Goal: Transaction & Acquisition: Book appointment/travel/reservation

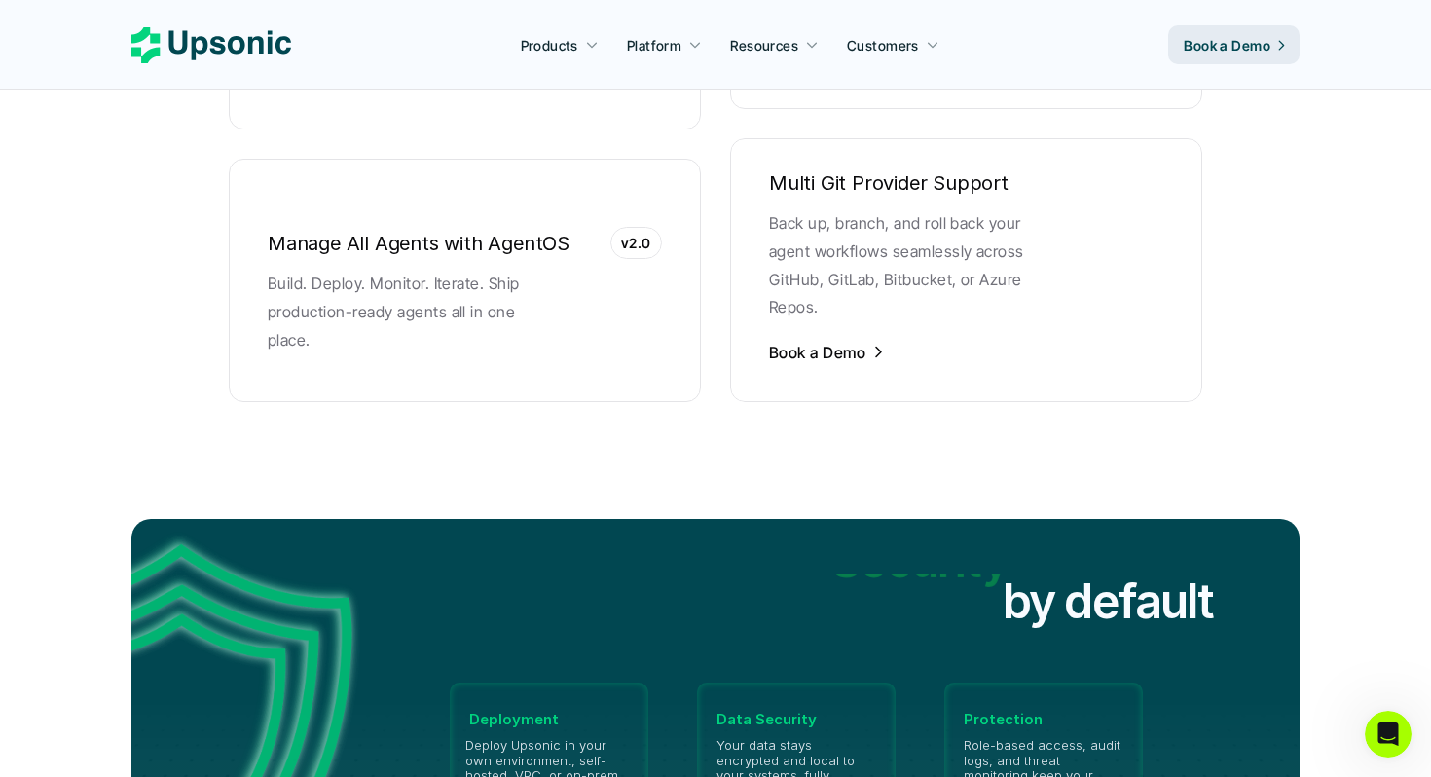
scroll to position [3996, 0]
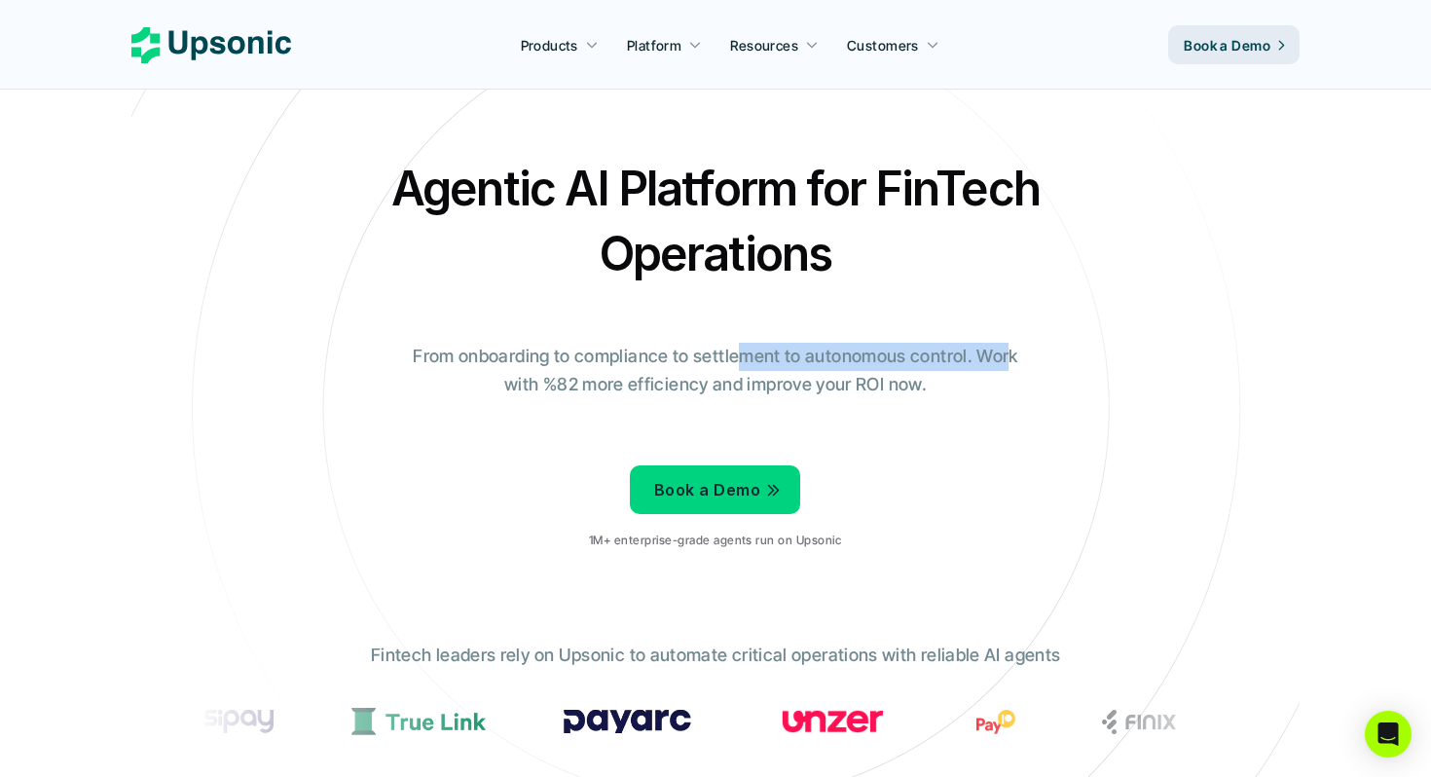
drag, startPoint x: 906, startPoint y: 359, endPoint x: 1010, endPoint y: 356, distance: 104.2
click at [1010, 356] on p "From onboarding to compliance to settlement to autonomous control. Work with %8…" at bounding box center [715, 371] width 633 height 56
drag, startPoint x: 1010, startPoint y: 356, endPoint x: 986, endPoint y: 375, distance: 30.6
click at [1009, 357] on p "From onboarding to compliance to settlement to autonomous control. Work with %8…" at bounding box center [715, 371] width 633 height 56
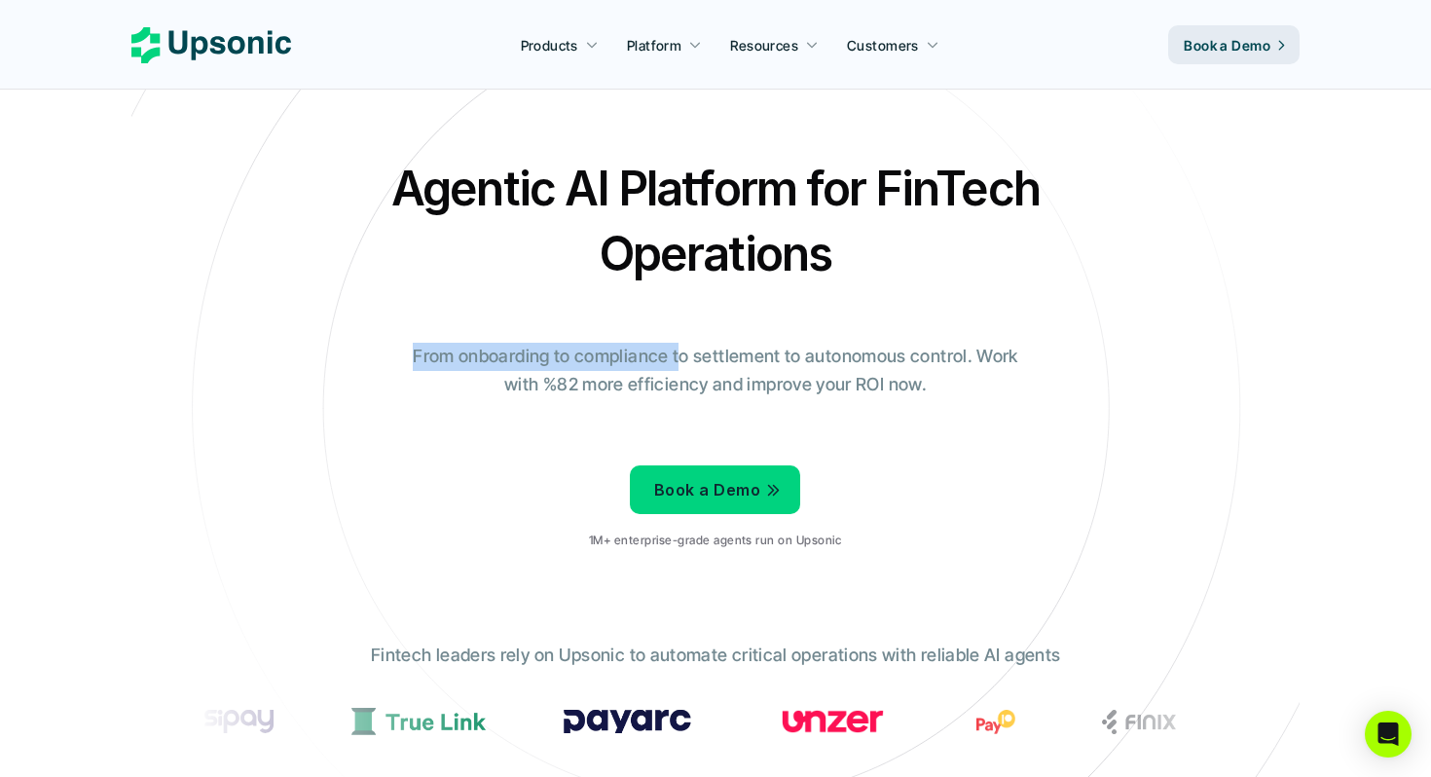
drag, startPoint x: 402, startPoint y: 354, endPoint x: 677, endPoint y: 359, distance: 274.5
click at [676, 359] on p "From onboarding to compliance to settlement to autonomous control. Work with %8…" at bounding box center [715, 371] width 633 height 56
drag, startPoint x: 685, startPoint y: 359, endPoint x: 765, endPoint y: 354, distance: 80.0
click at [714, 357] on p "From onboarding to compliance to settlement to autonomous control. Work with %8…" at bounding box center [715, 371] width 633 height 56
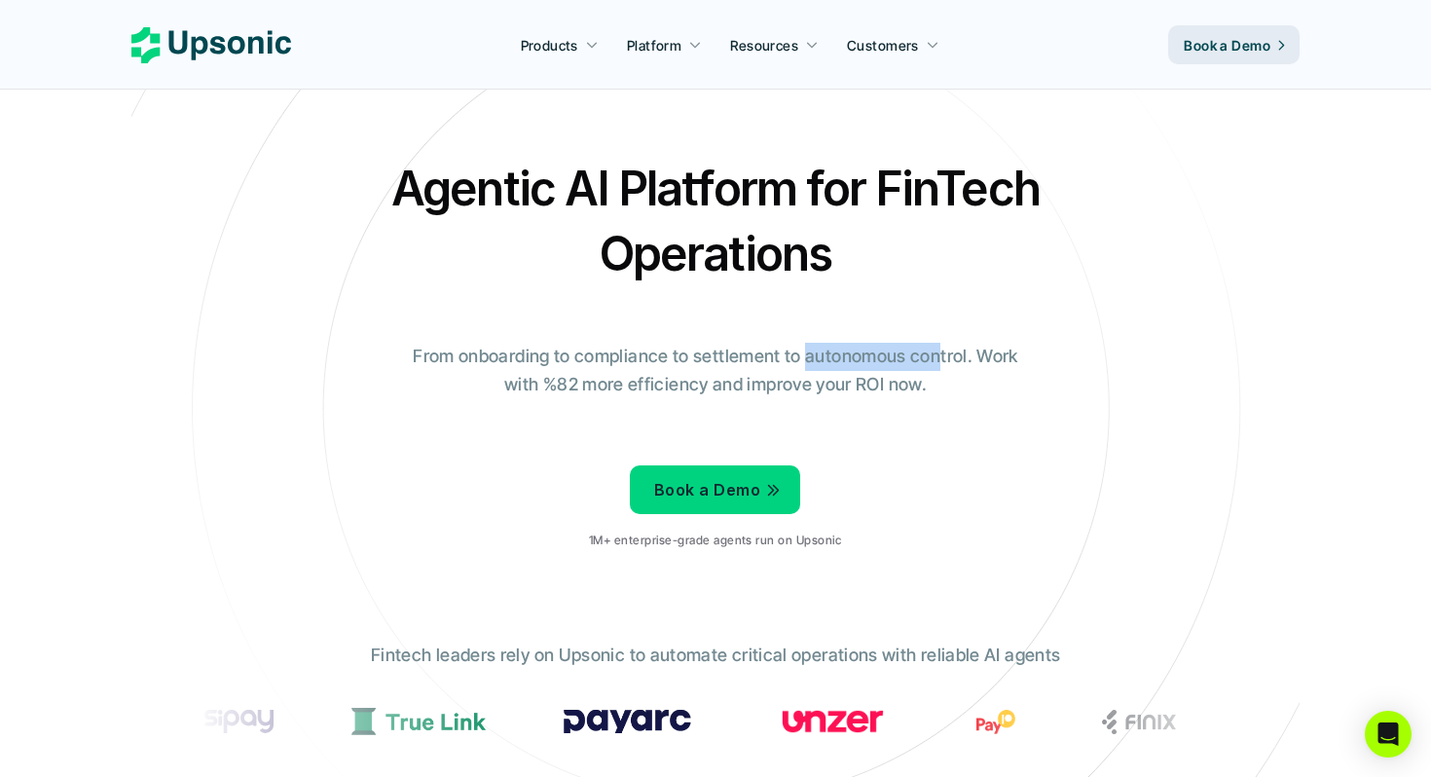
drag, startPoint x: 823, startPoint y: 358, endPoint x: 966, endPoint y: 356, distance: 143.1
click at [962, 356] on p "From onboarding to compliance to settlement to autonomous control. Work with %8…" at bounding box center [715, 371] width 633 height 56
drag, startPoint x: 988, startPoint y: 357, endPoint x: 1005, endPoint y: 357, distance: 16.5
click at [993, 357] on p "From onboarding to compliance to settlement to autonomous control. Work with %8…" at bounding box center [715, 371] width 633 height 56
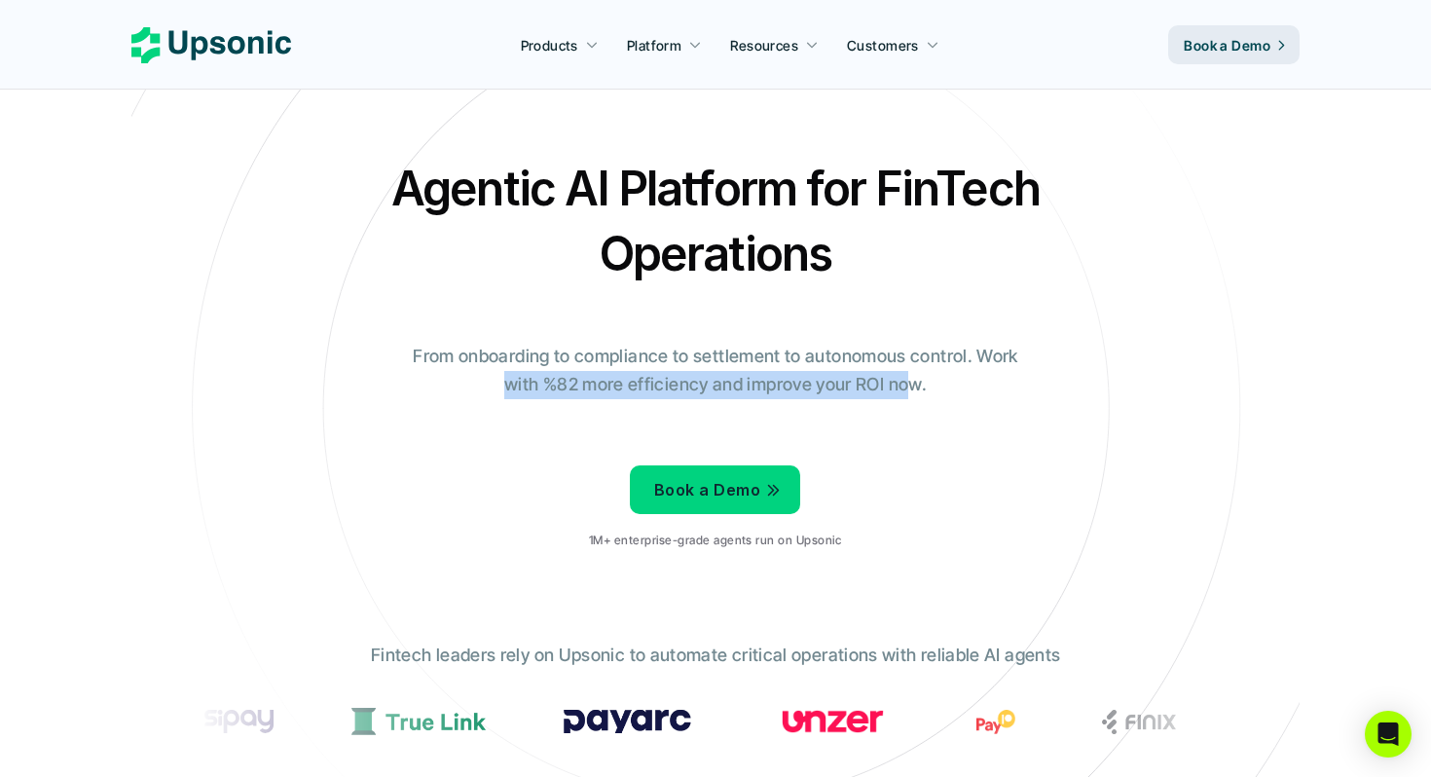
drag, startPoint x: 507, startPoint y: 383, endPoint x: 917, endPoint y: 398, distance: 410.1
click at [914, 399] on div "Agentic AI Platform for FinTech Operations From onboarding to compliance to set…" at bounding box center [715, 360] width 1139 height 409
click at [917, 398] on p "From onboarding to compliance to settlement to autonomous control. Work with %8…" at bounding box center [715, 371] width 633 height 56
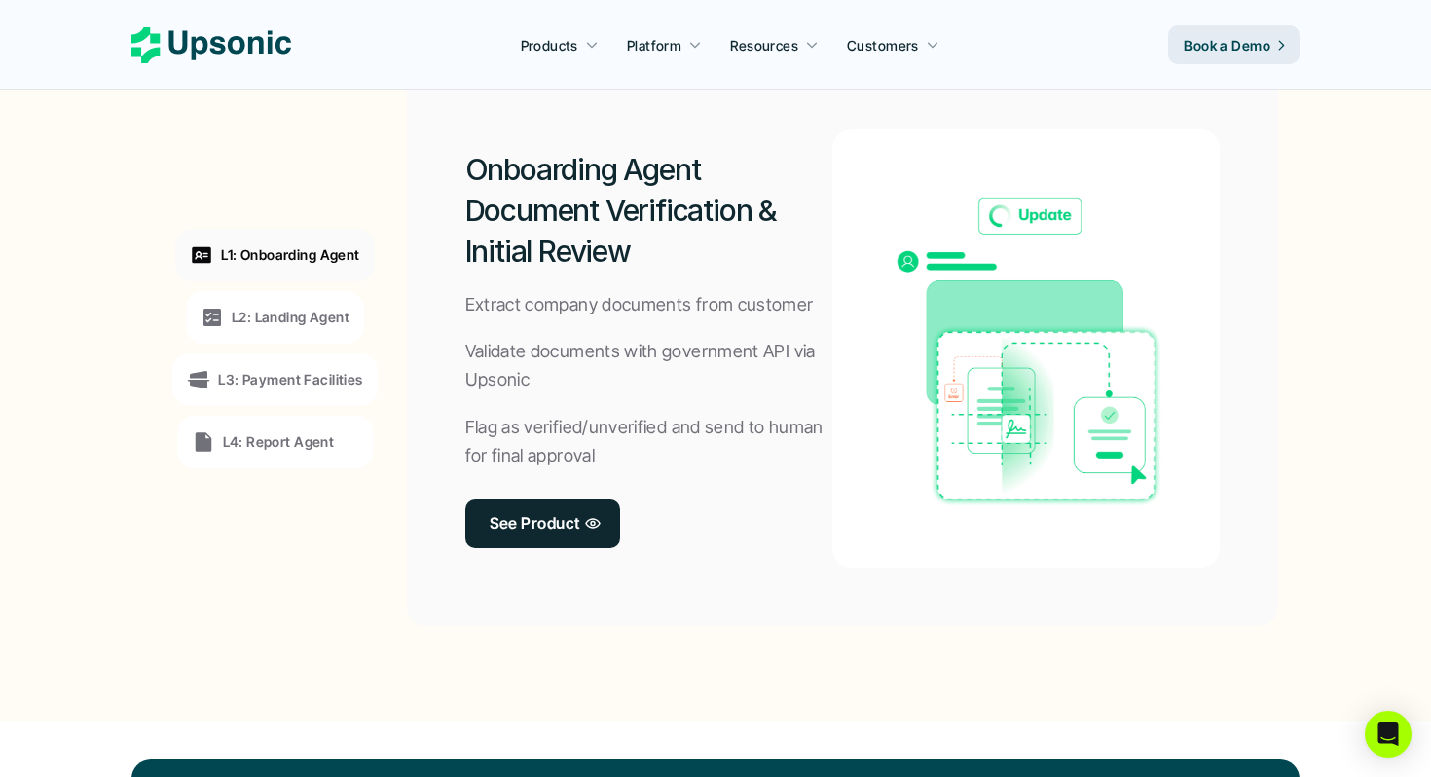
scroll to position [1323, 0]
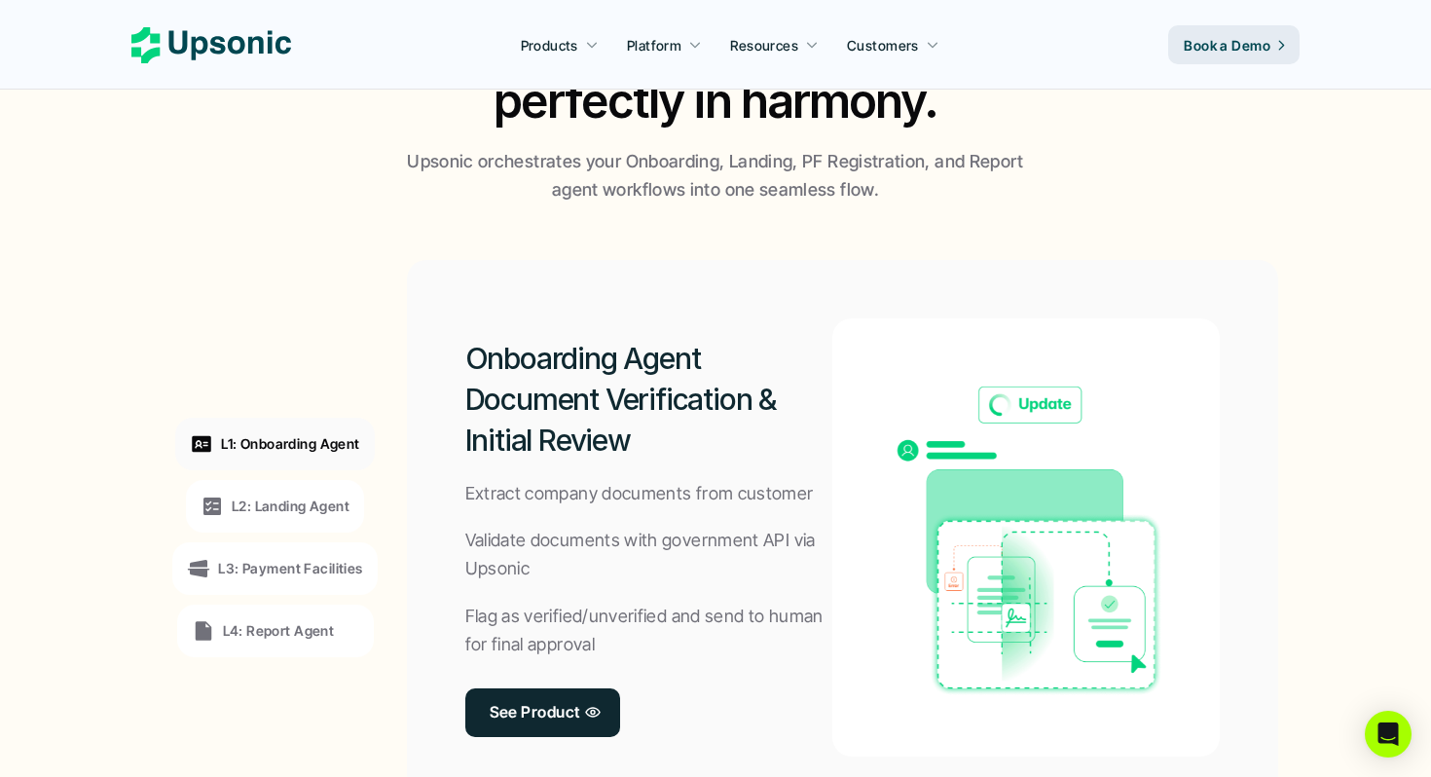
click at [282, 520] on div "L2: Landing Agent" at bounding box center [275, 506] width 178 height 53
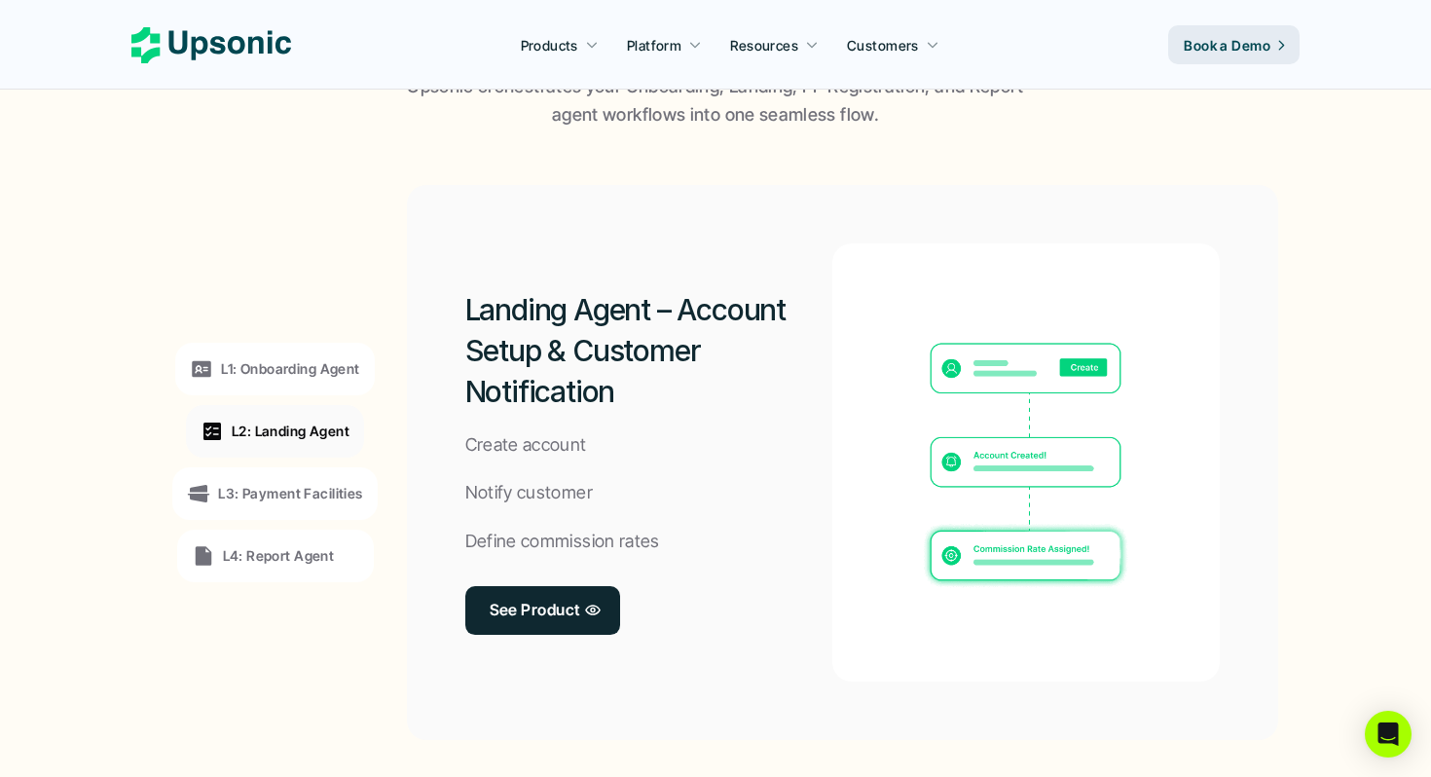
scroll to position [1409, 0]
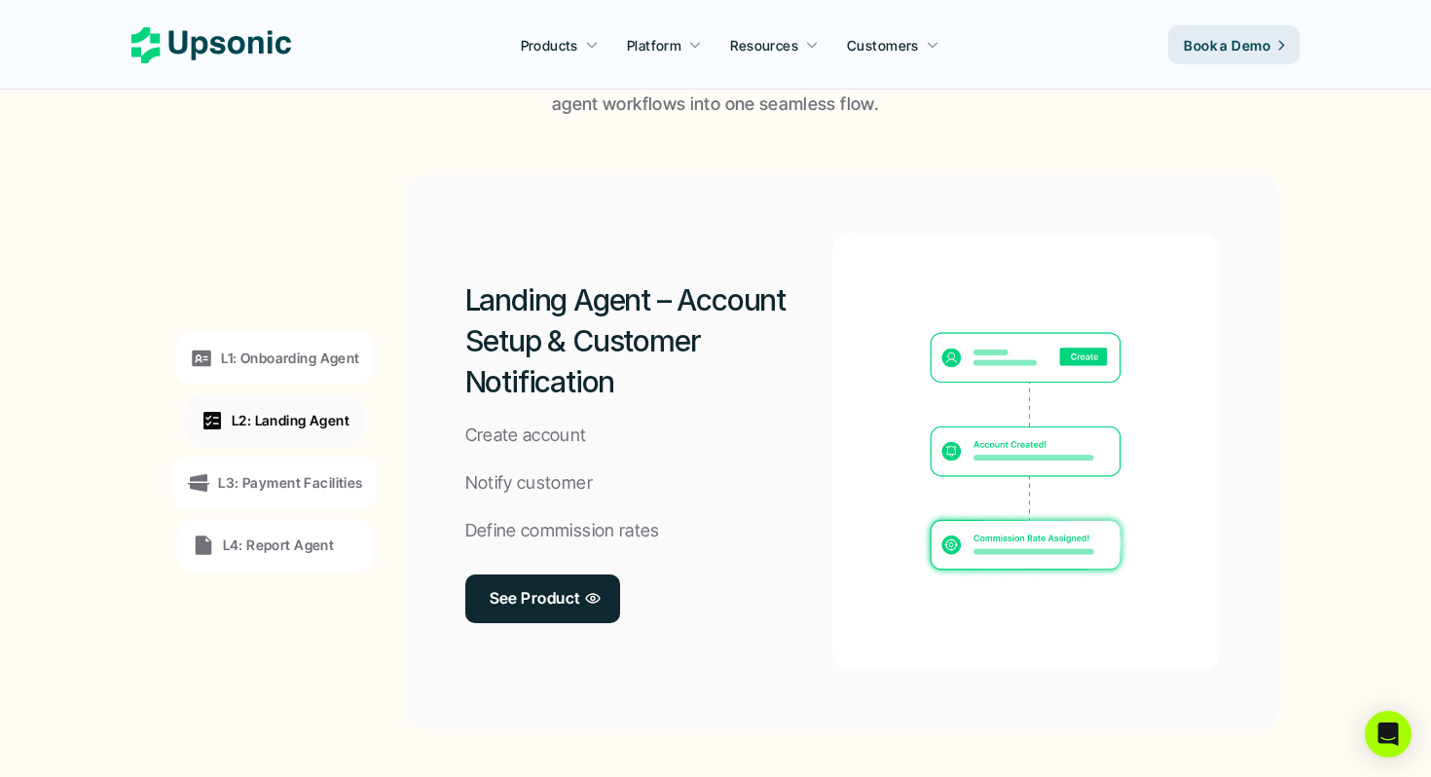
click at [274, 499] on div "L3: Payment Facilities" at bounding box center [274, 483] width 204 height 53
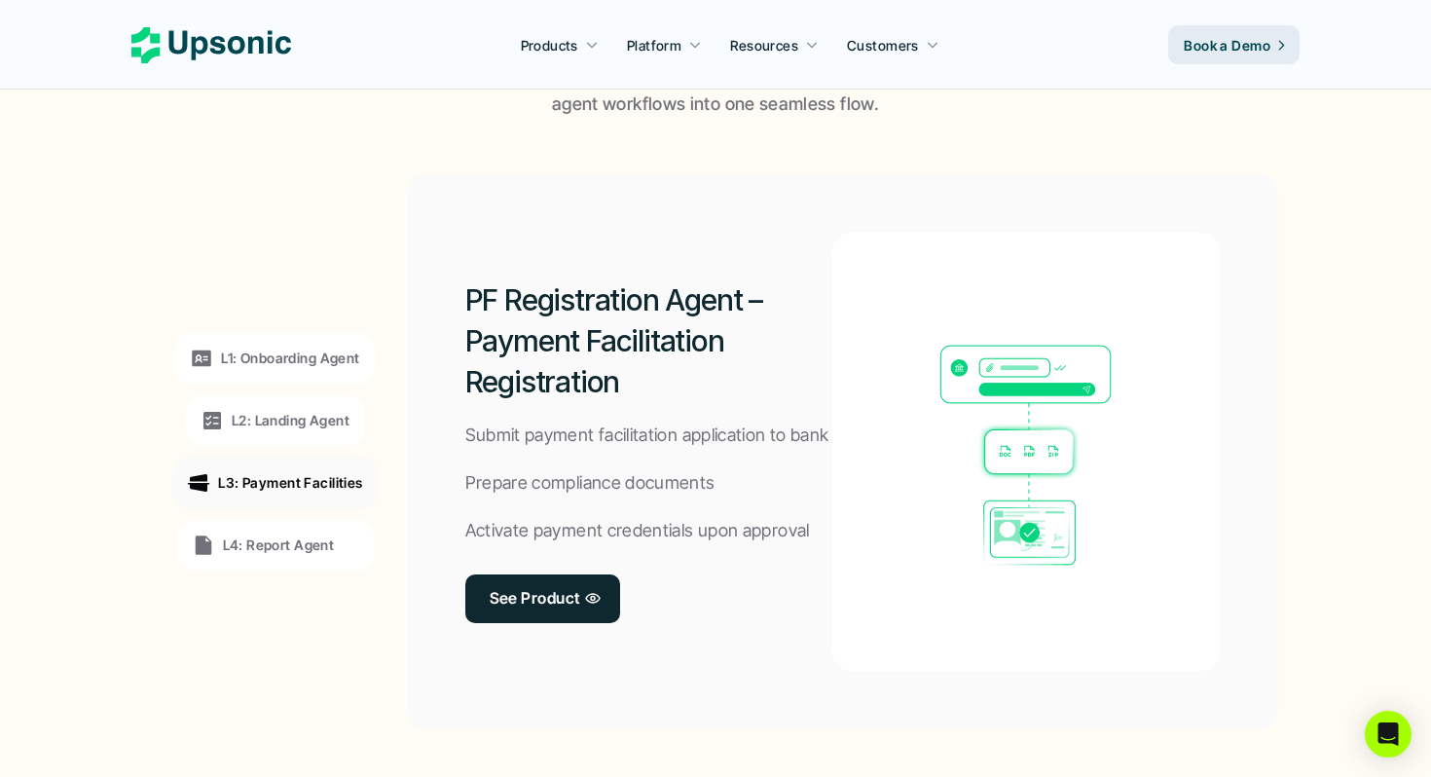
click at [275, 531] on div "L4: Report Agent" at bounding box center [275, 545] width 197 height 53
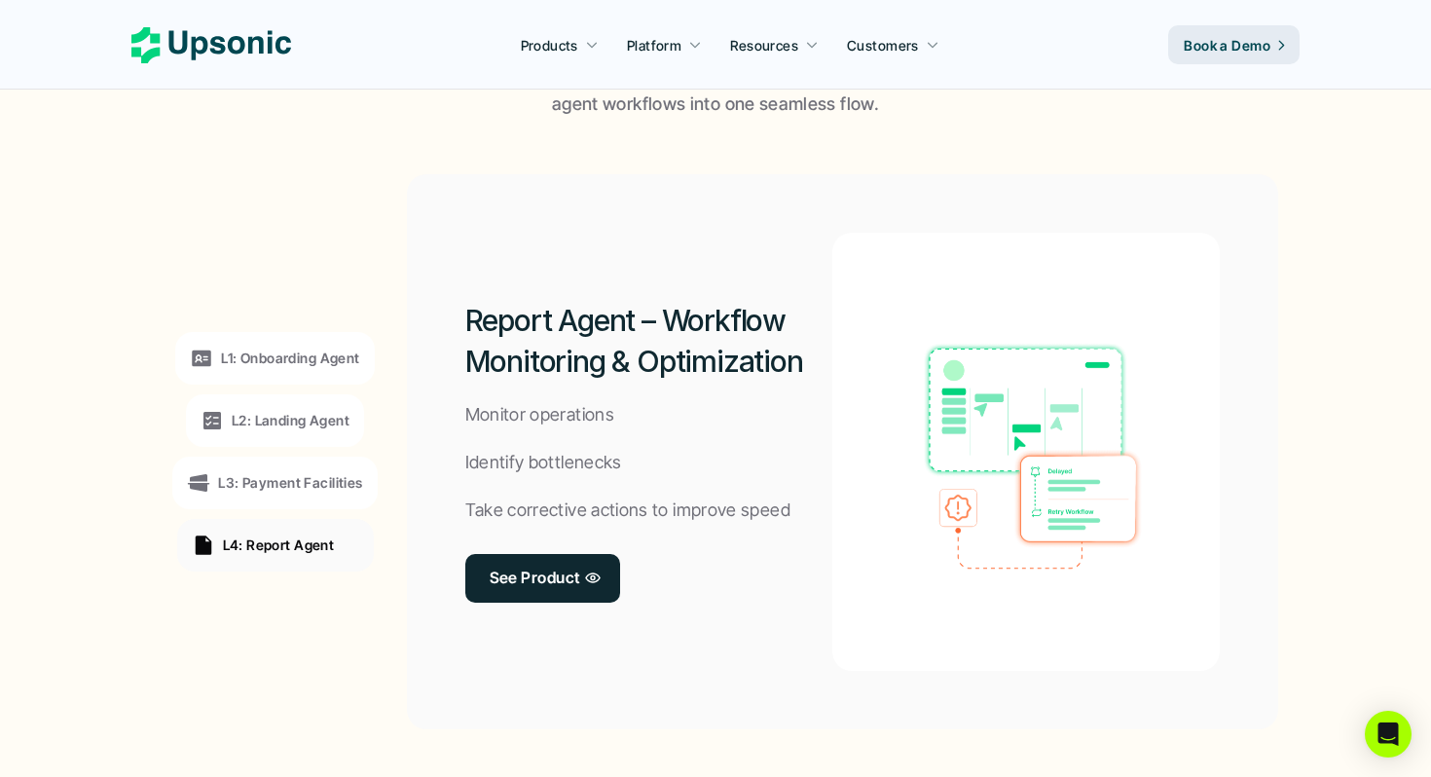
click at [290, 489] on p "L3: Payment Facilities" at bounding box center [290, 482] width 144 height 20
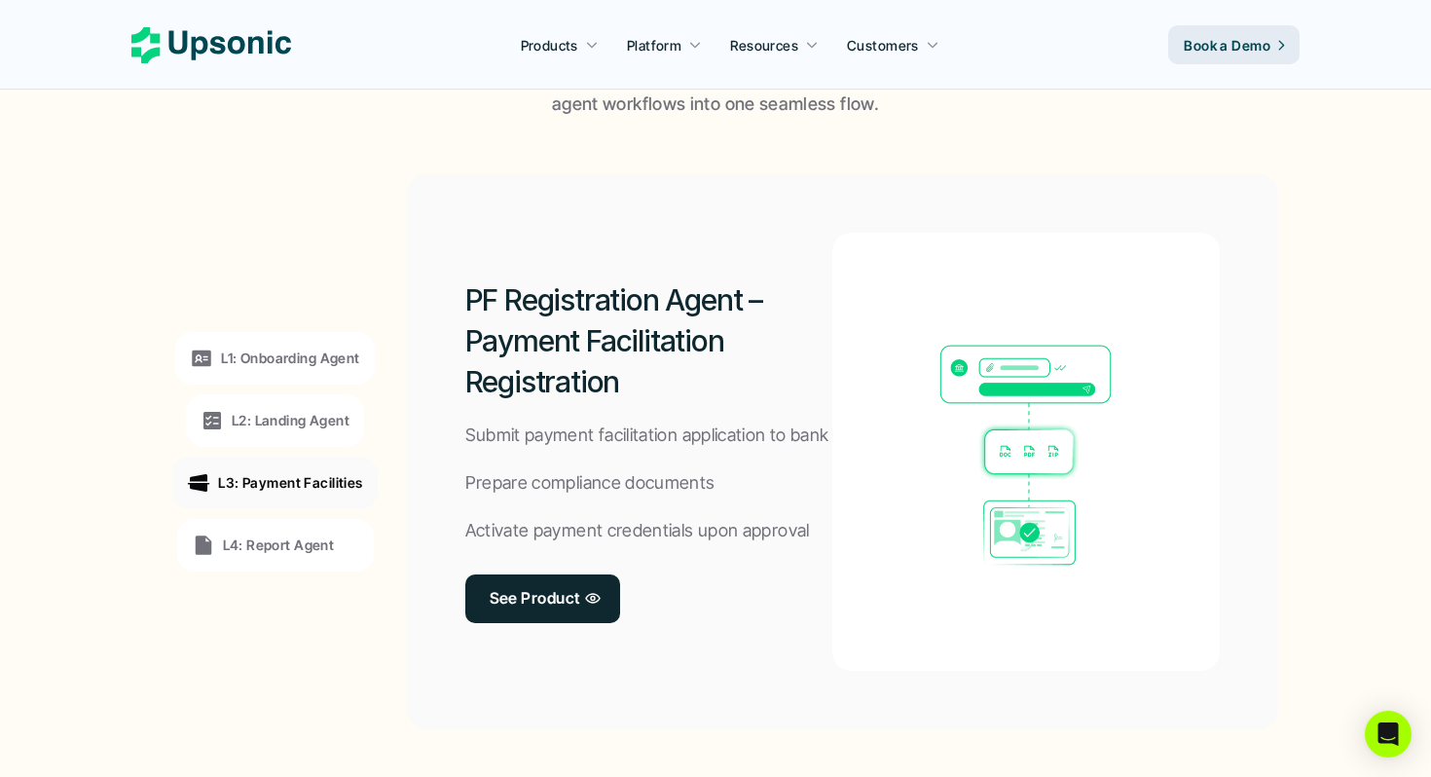
click at [305, 538] on p "L4: Report Agent" at bounding box center [279, 544] width 112 height 20
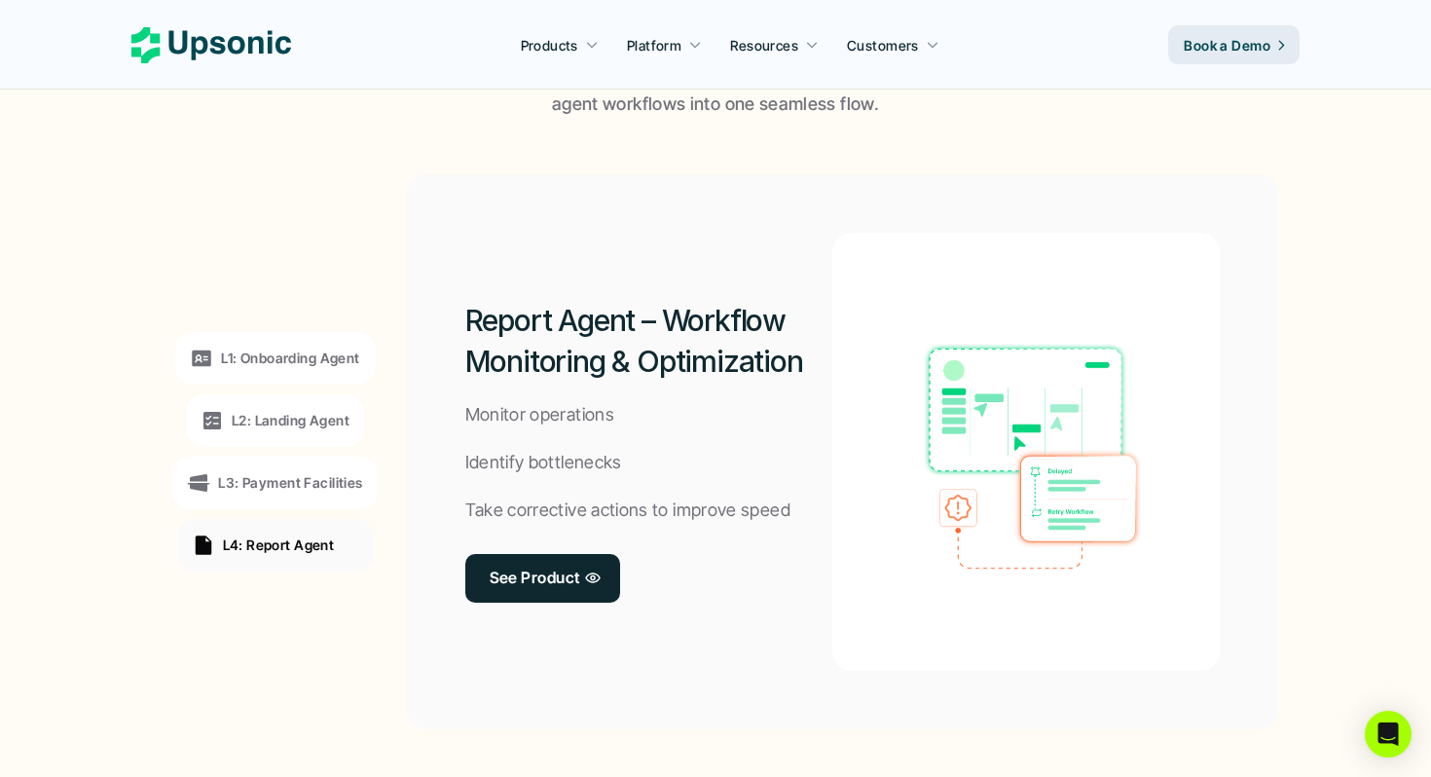
click at [291, 352] on p "L1: Onboarding Agent" at bounding box center [290, 358] width 138 height 20
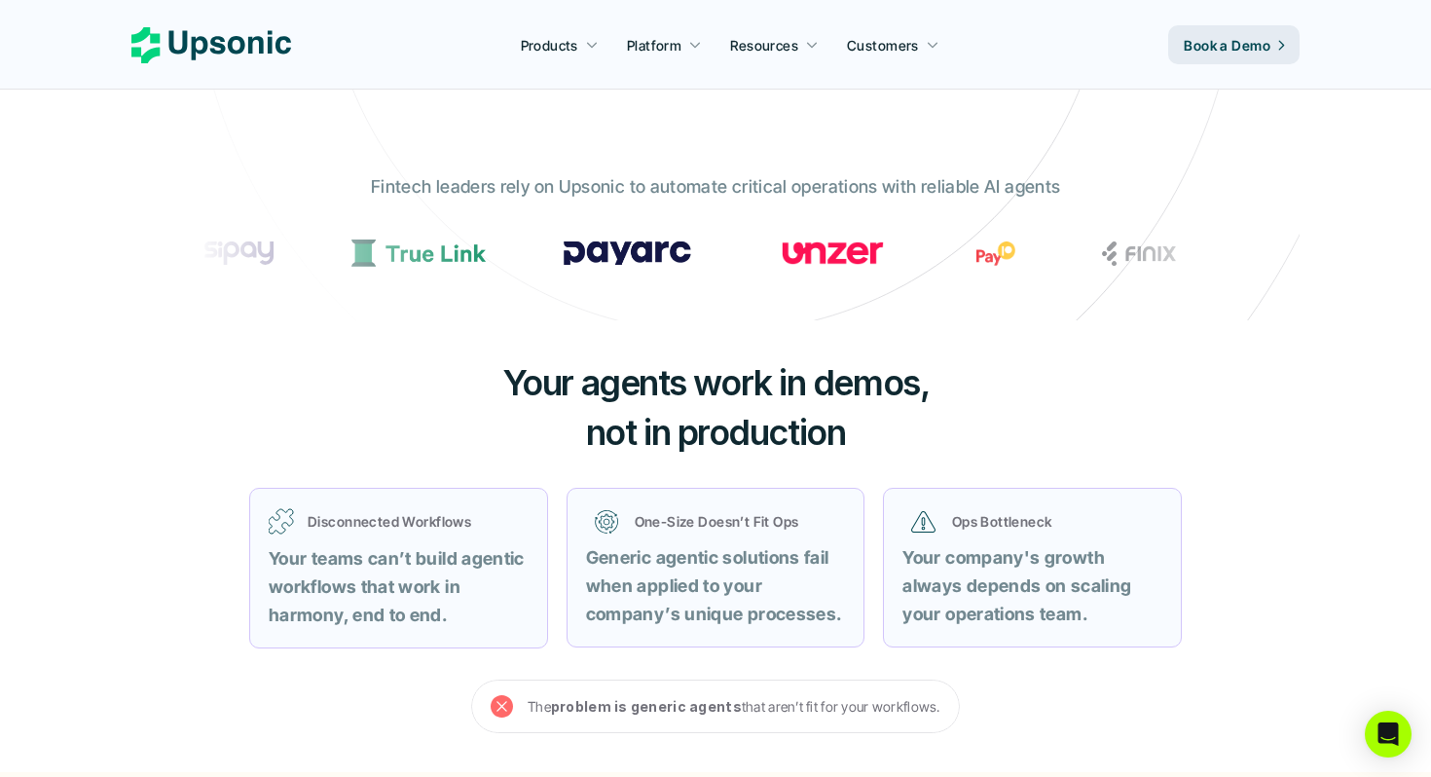
scroll to position [0, 0]
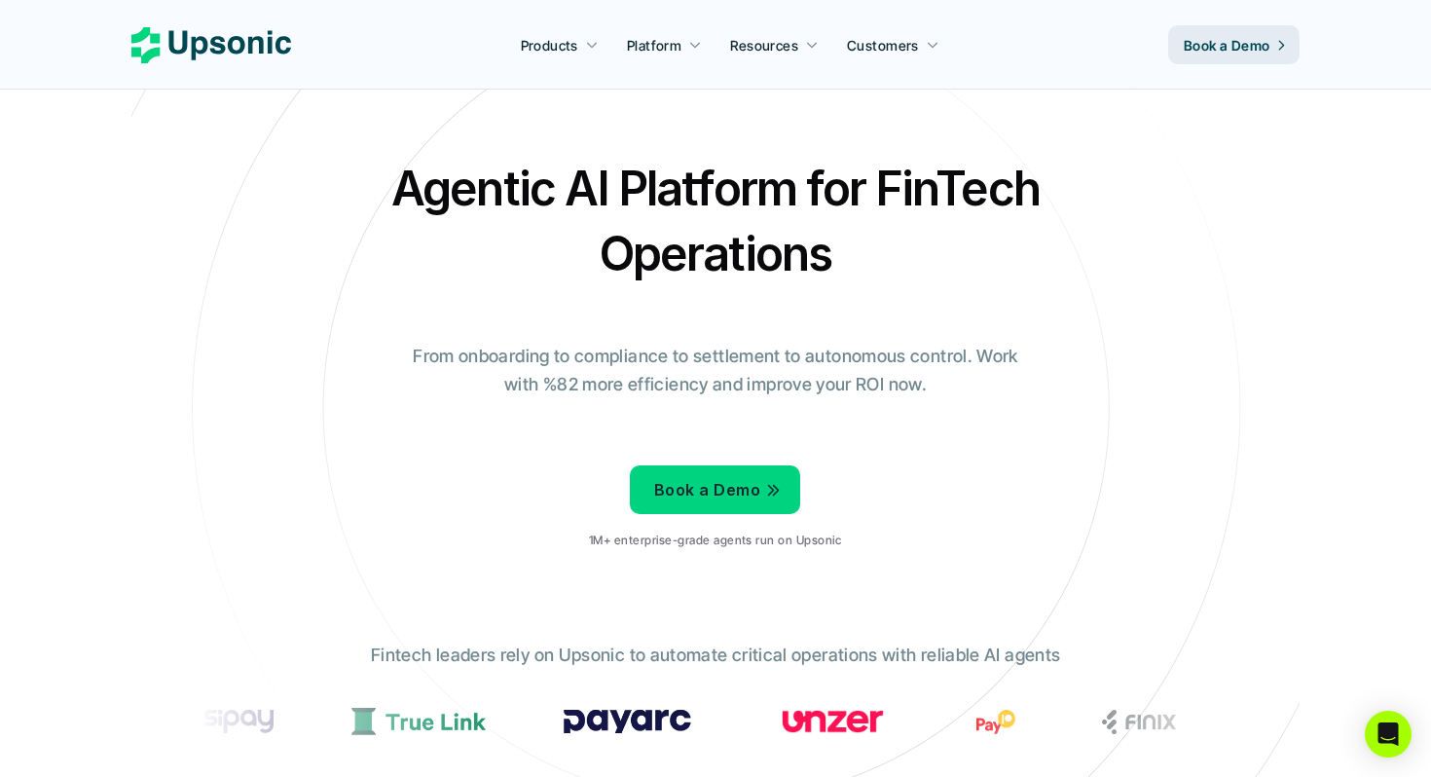
click at [1197, 43] on p "Book a Demo" at bounding box center [1227, 45] width 87 height 20
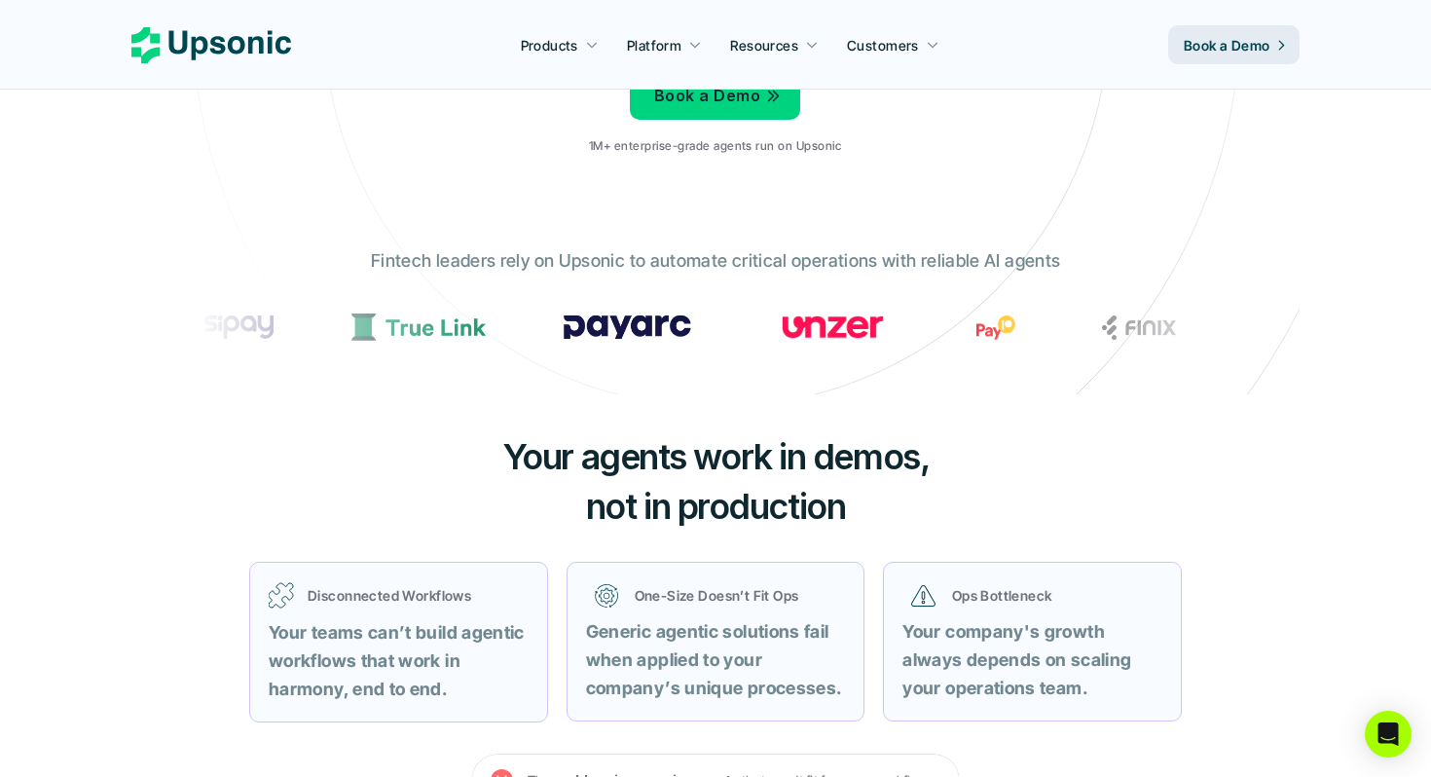
scroll to position [390, 0]
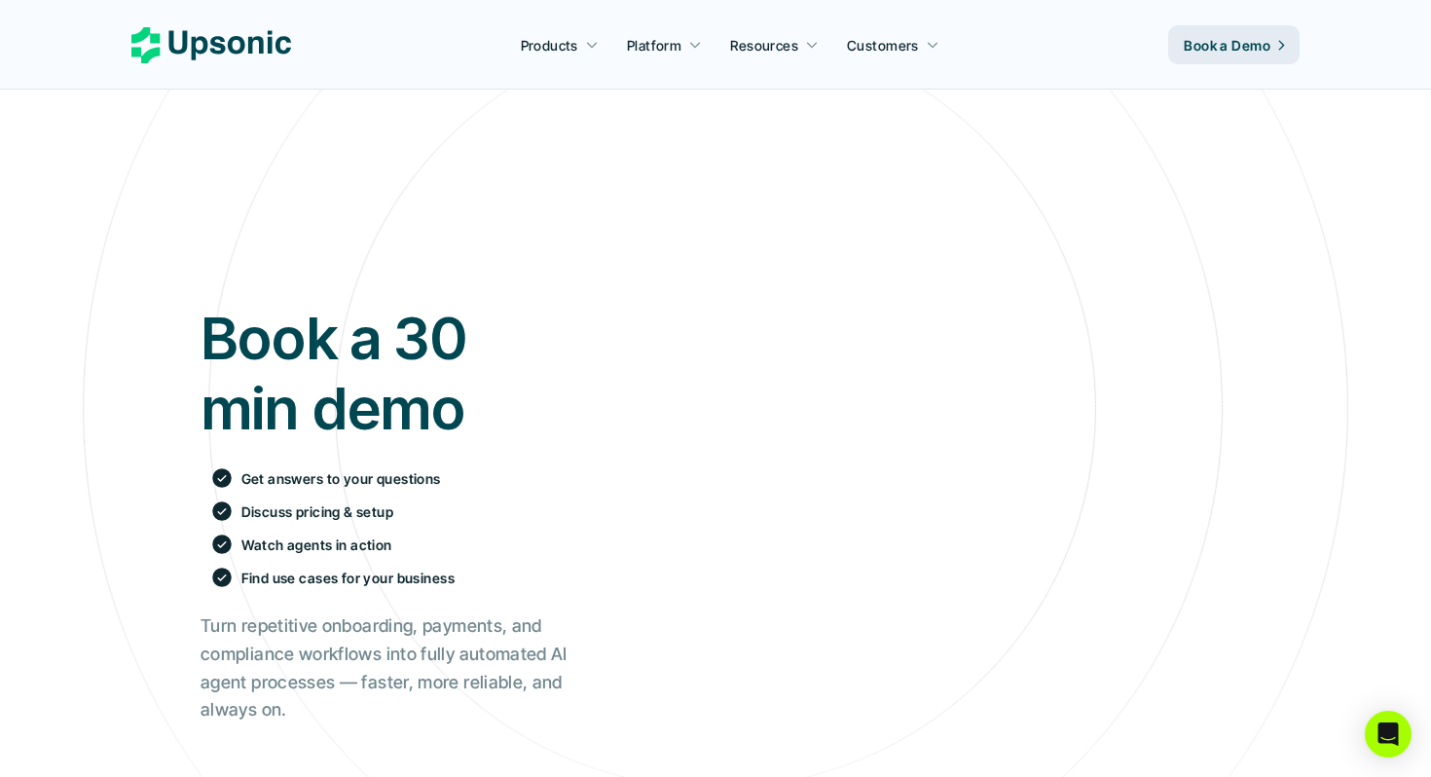
scroll to position [129, 0]
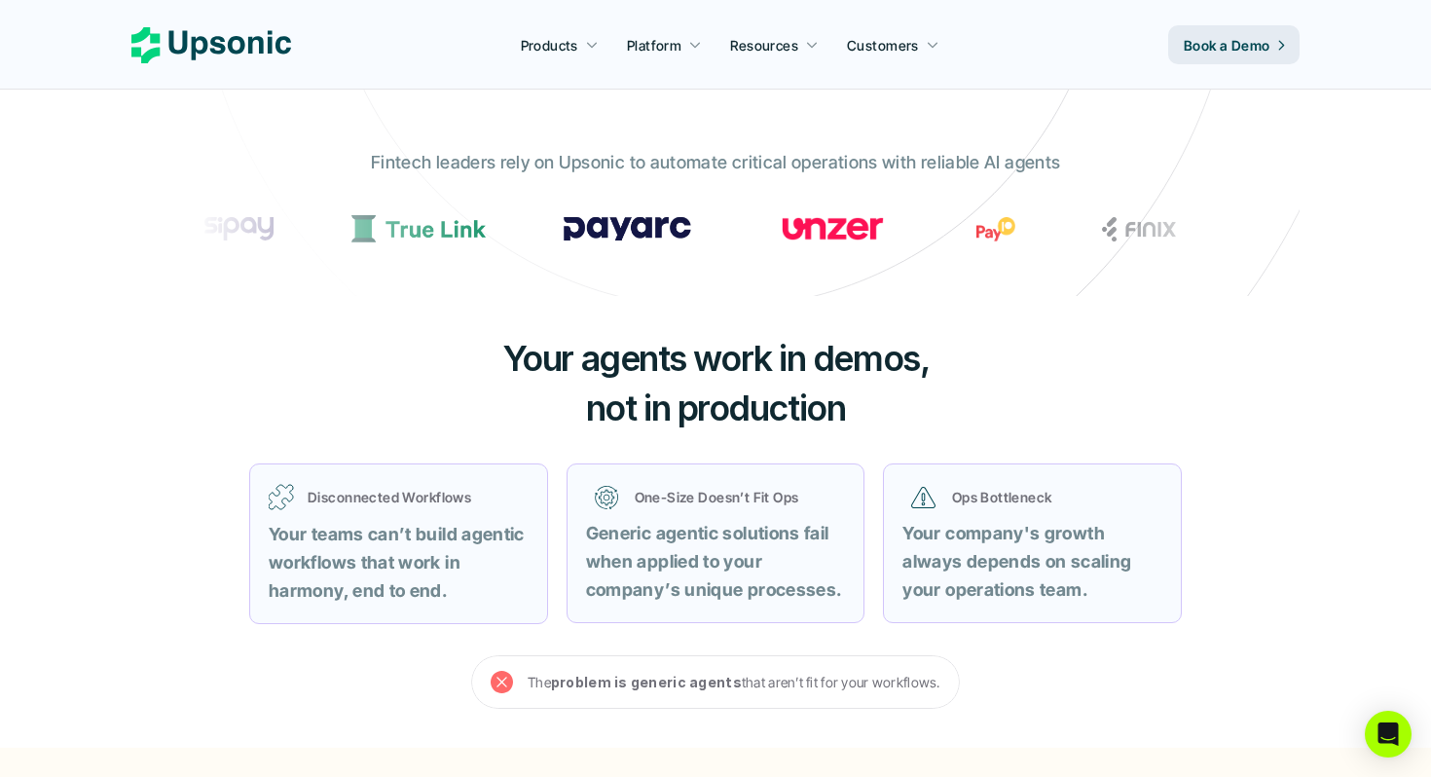
scroll to position [668, 0]
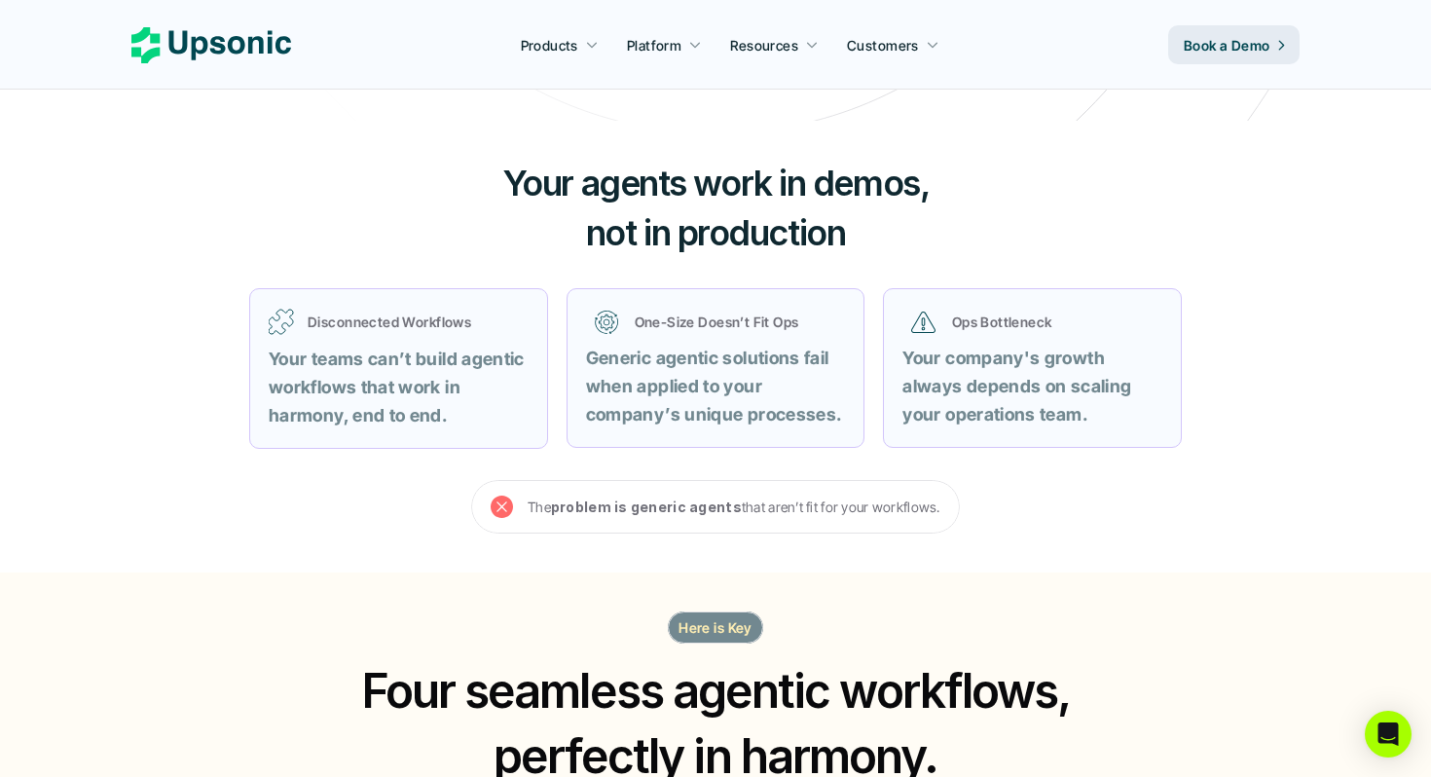
click at [1206, 547] on div "Your agents work in demos, not in production Disconnected Workflows Your teams …" at bounding box center [715, 346] width 1168 height 451
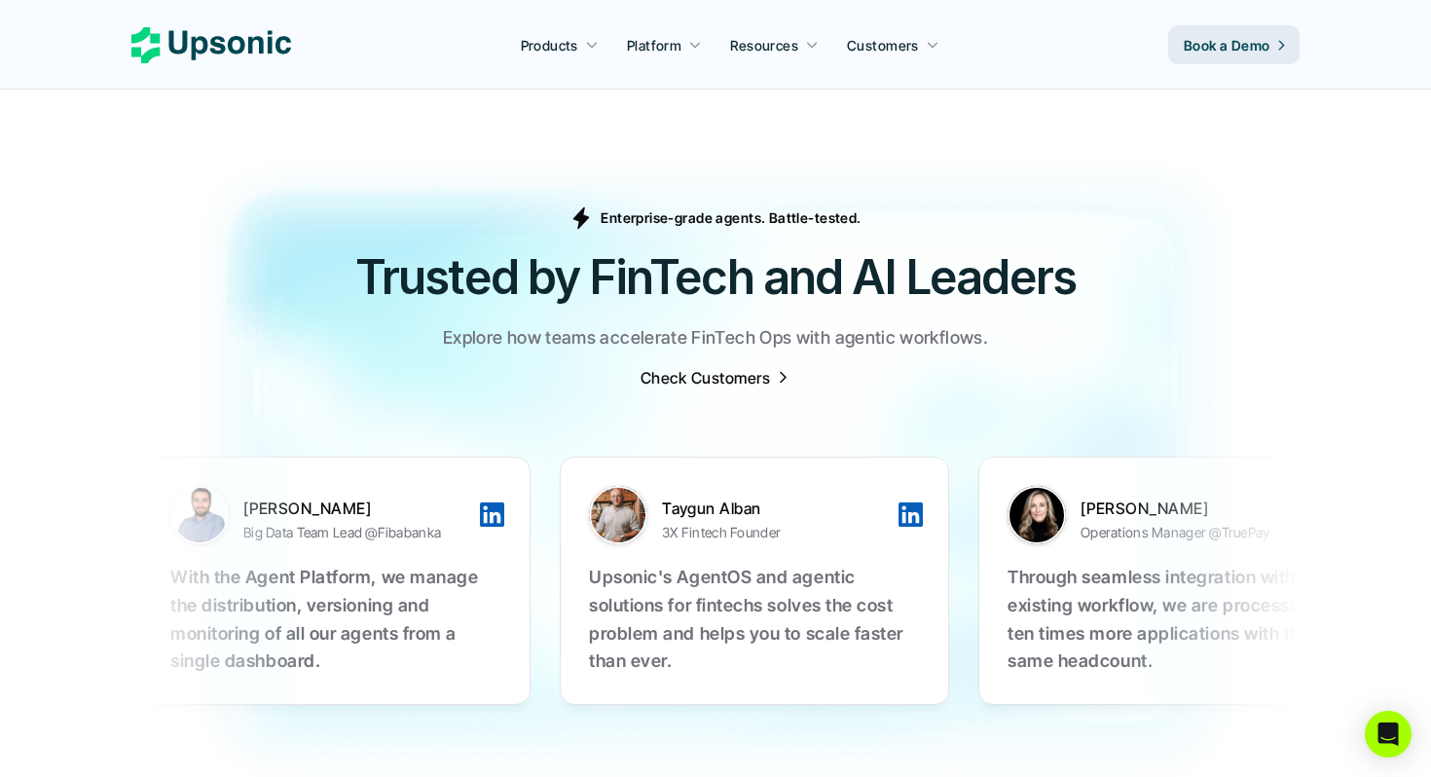
scroll to position [6011, 0]
click at [897, 501] on div at bounding box center [909, 513] width 24 height 24
click at [1315, 501] on div at bounding box center [1327, 513] width 24 height 24
